Goal: Communication & Community: Answer question/provide support

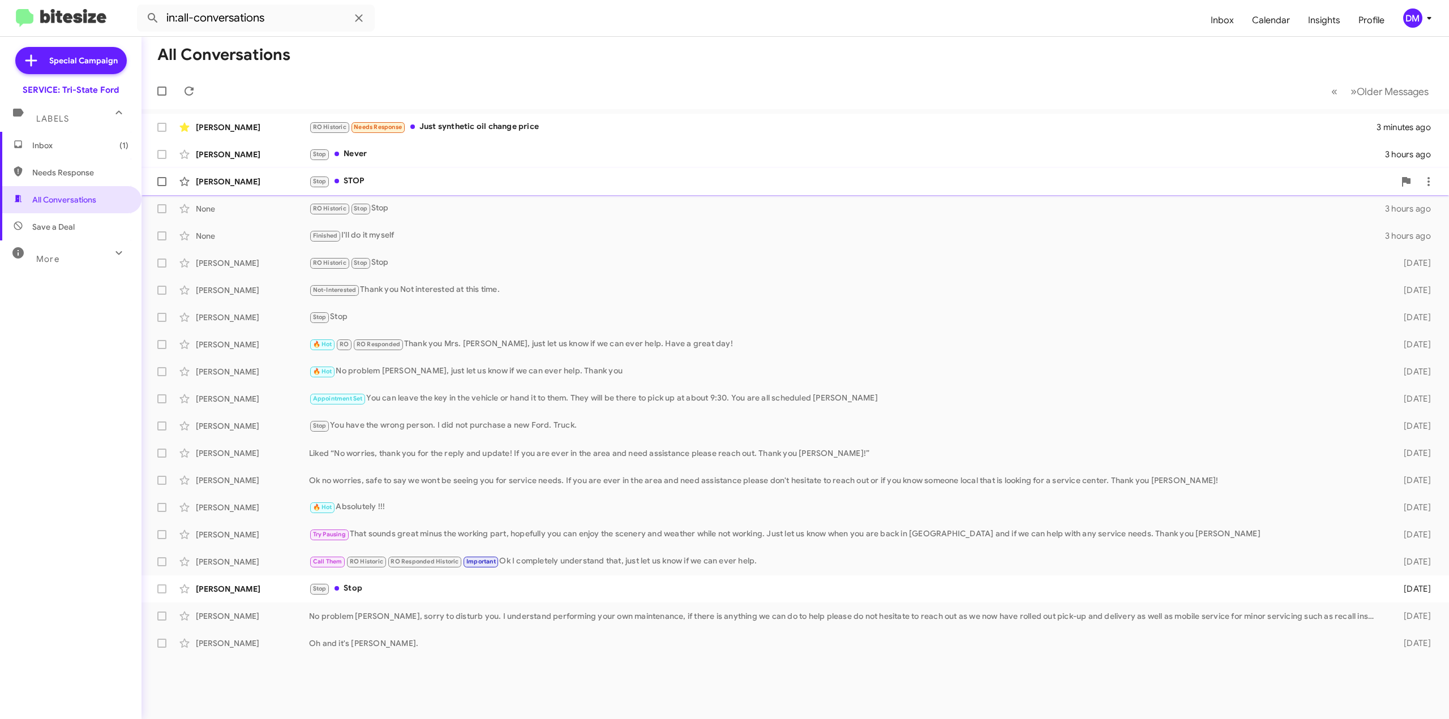
click at [159, 184] on span at bounding box center [161, 181] width 9 height 9
click at [161, 186] on input "checkbox" at bounding box center [161, 186] width 1 height 1
checkbox input "true"
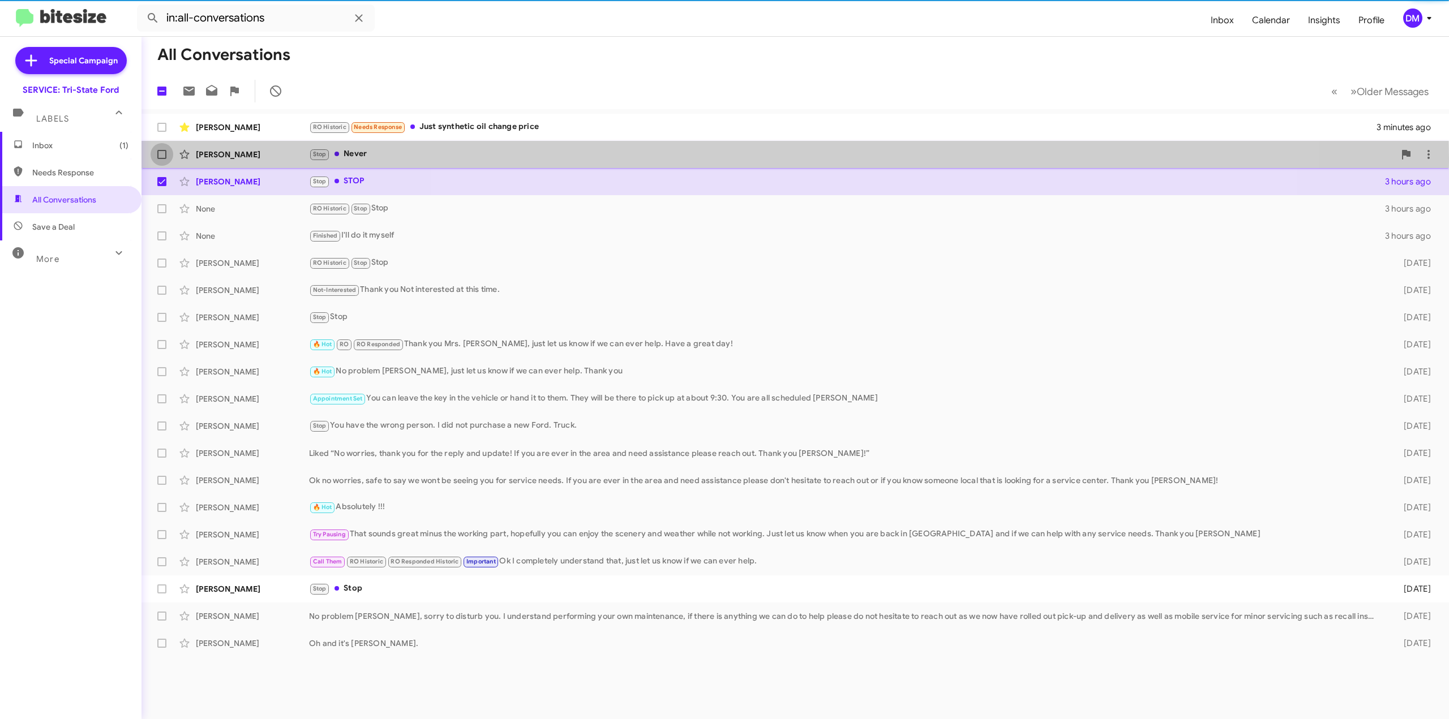
click at [162, 157] on span at bounding box center [161, 154] width 9 height 9
click at [162, 159] on input "checkbox" at bounding box center [161, 159] width 1 height 1
checkbox input "true"
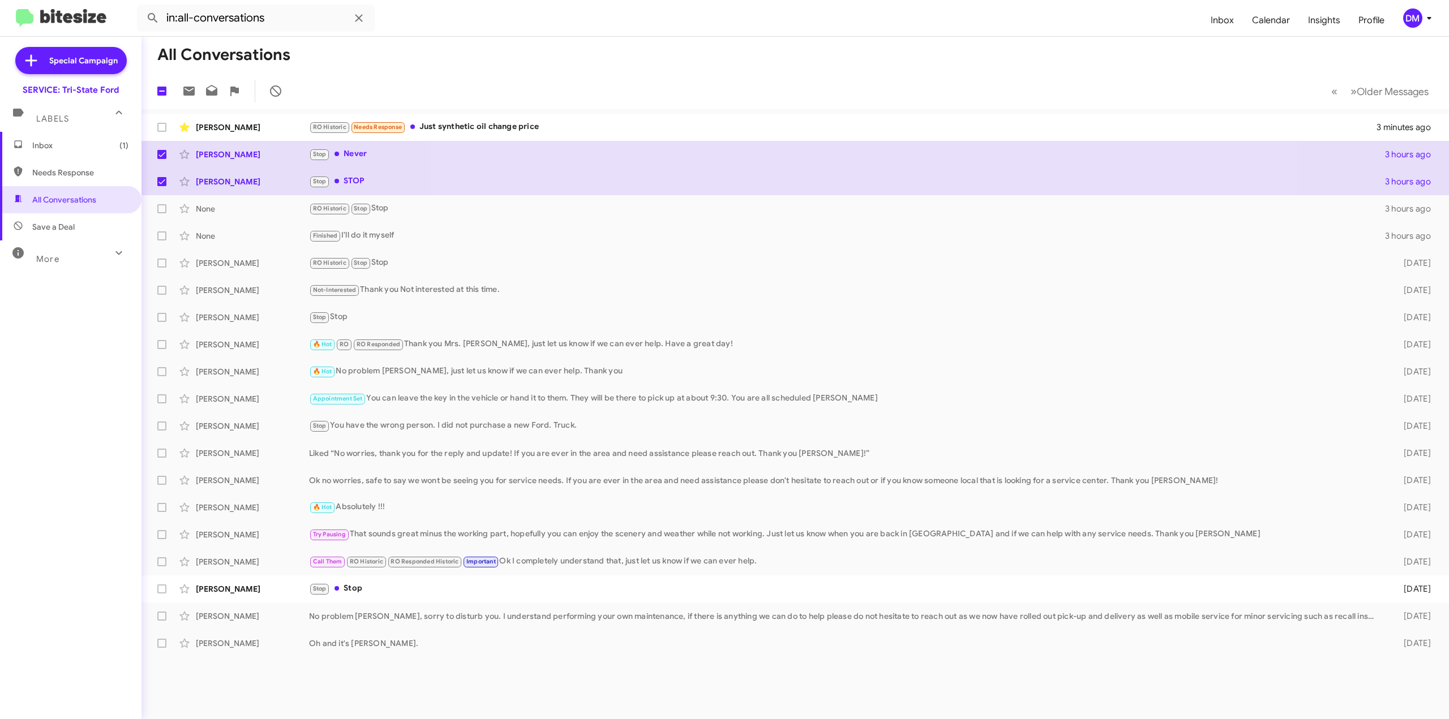
click at [42, 257] on span "More" at bounding box center [47, 259] width 23 height 10
click at [166, 182] on label at bounding box center [162, 181] width 23 height 23
click at [162, 186] on input "checkbox" at bounding box center [161, 186] width 1 height 1
checkbox input "false"
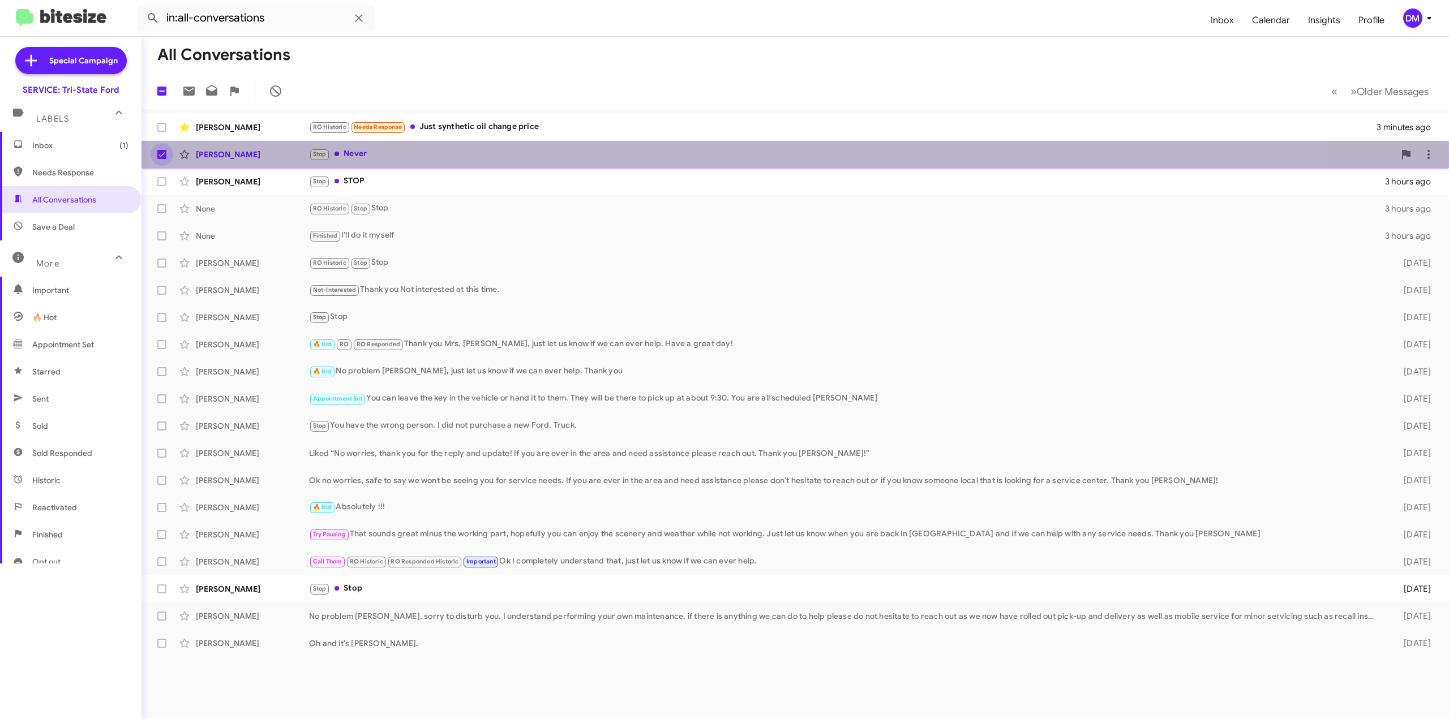
click at [166, 156] on label at bounding box center [162, 154] width 23 height 23
click at [162, 159] on input "checkbox" at bounding box center [161, 159] width 1 height 1
checkbox input "false"
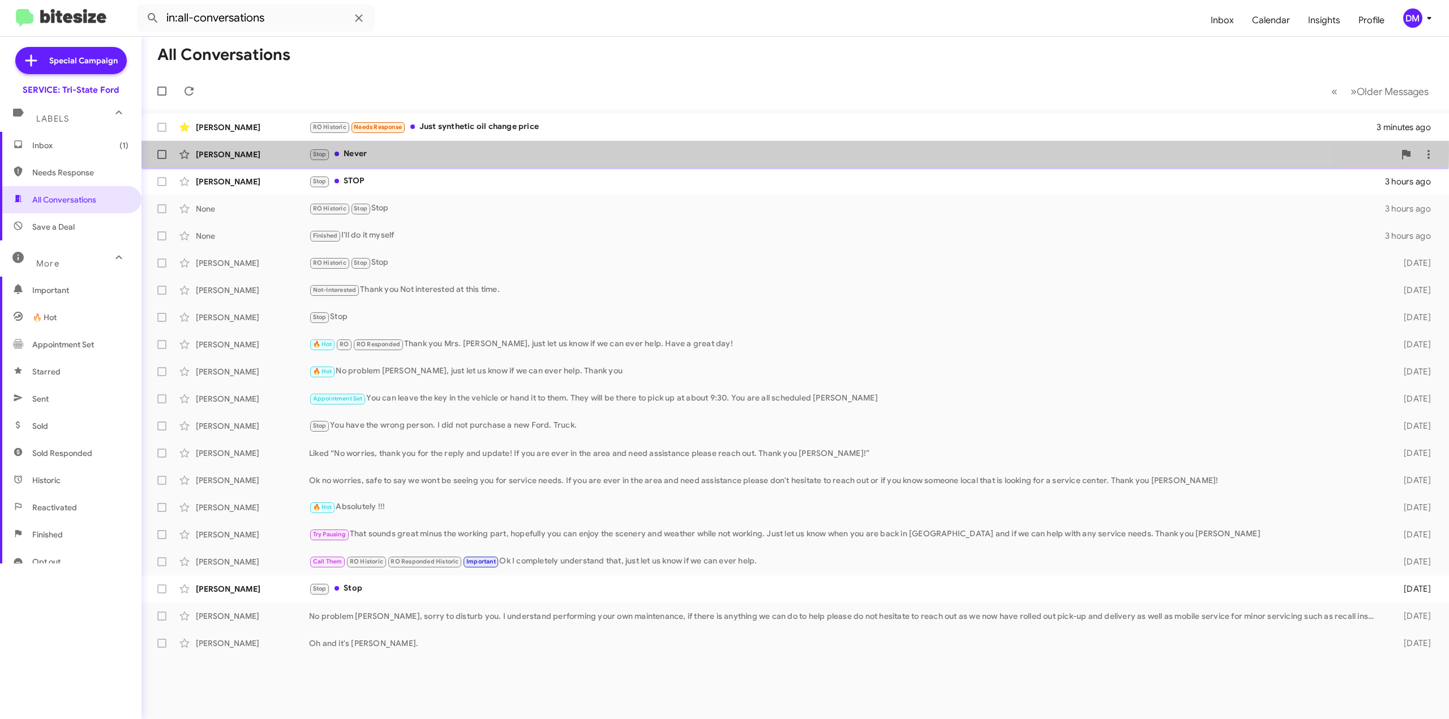
click at [240, 150] on div "[PERSON_NAME]" at bounding box center [252, 154] width 113 height 11
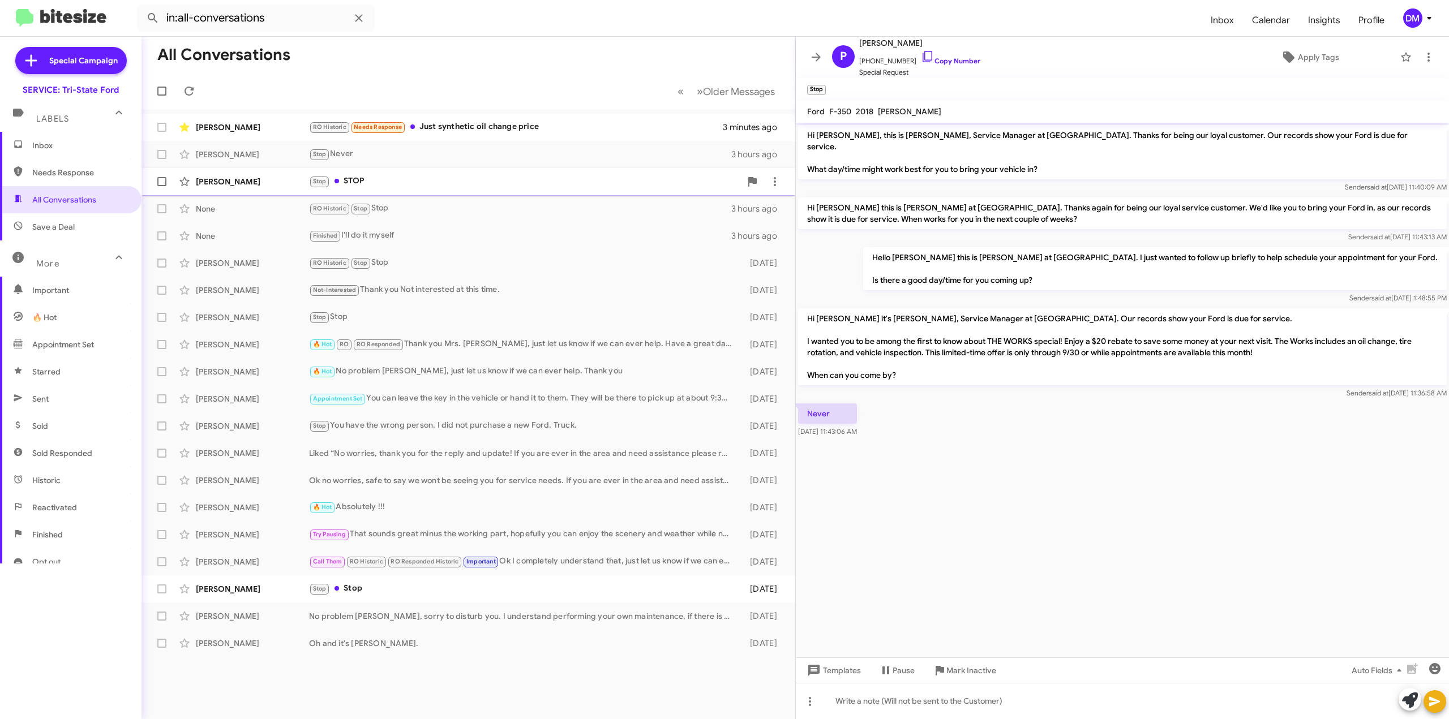
click at [231, 176] on div "[PERSON_NAME]" at bounding box center [252, 181] width 113 height 11
